Goal: Find specific page/section

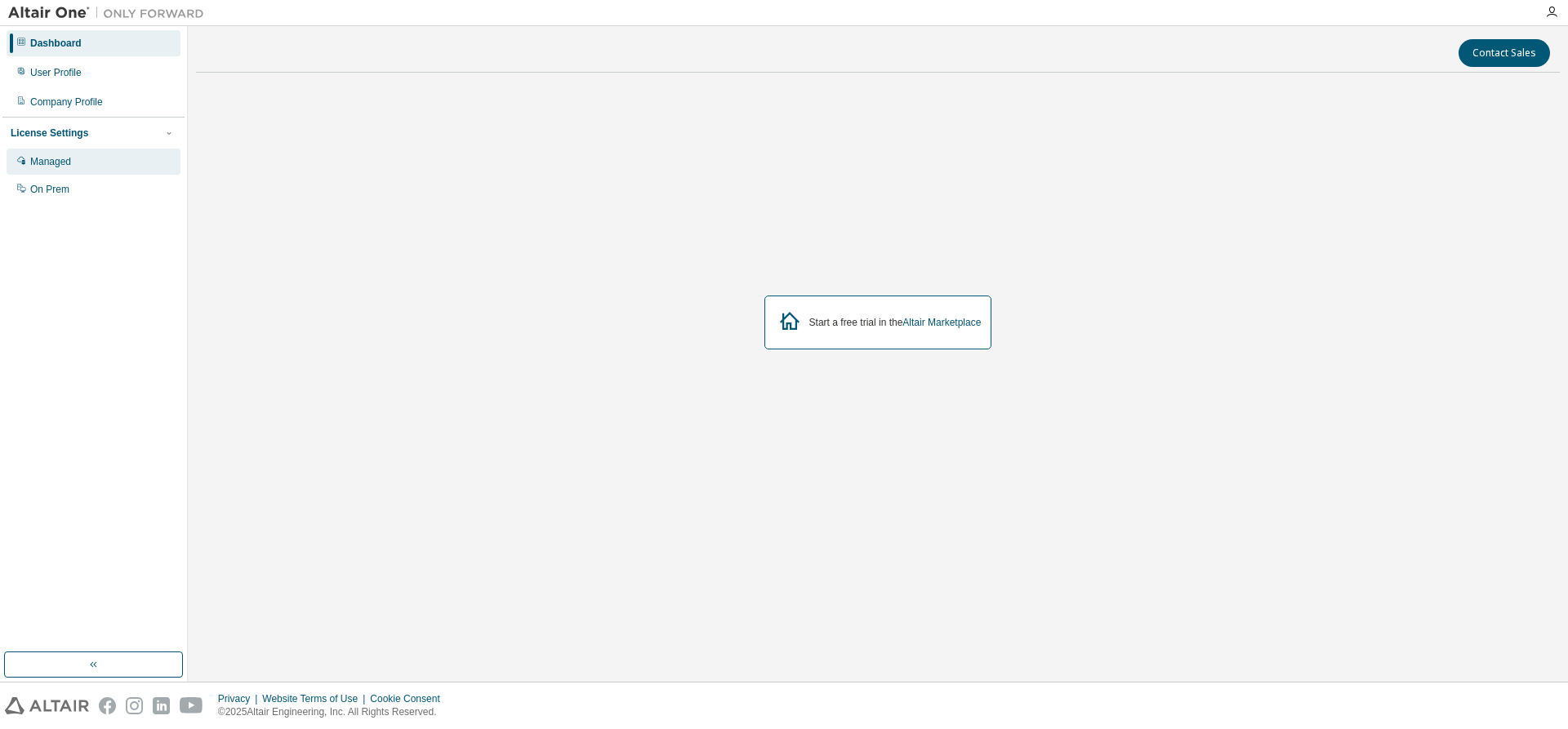
click at [46, 171] on div "Managed" at bounding box center [93, 161] width 174 height 26
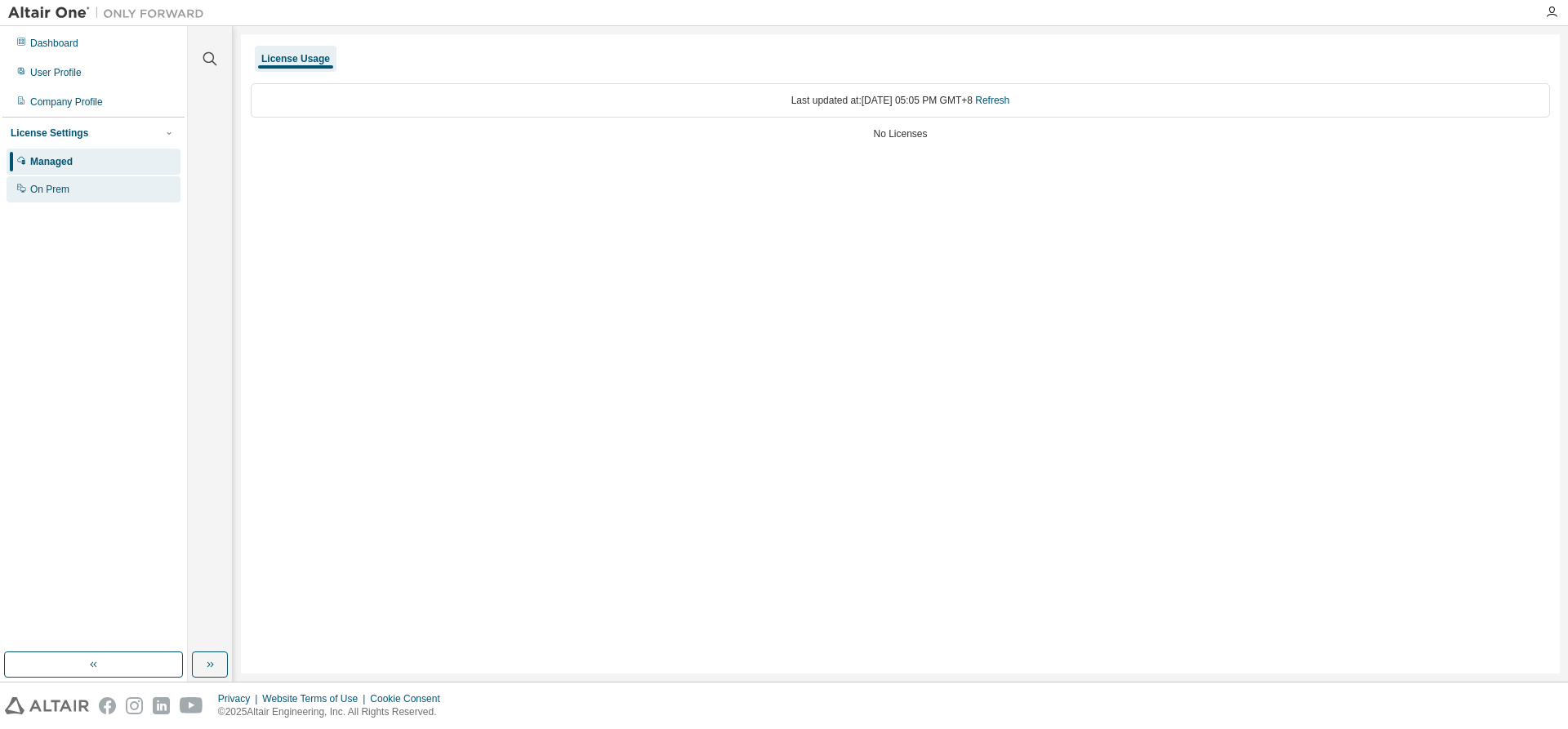
click at [37, 191] on div "On Prem" at bounding box center [49, 190] width 39 height 13
